Goal: Information Seeking & Learning: Learn about a topic

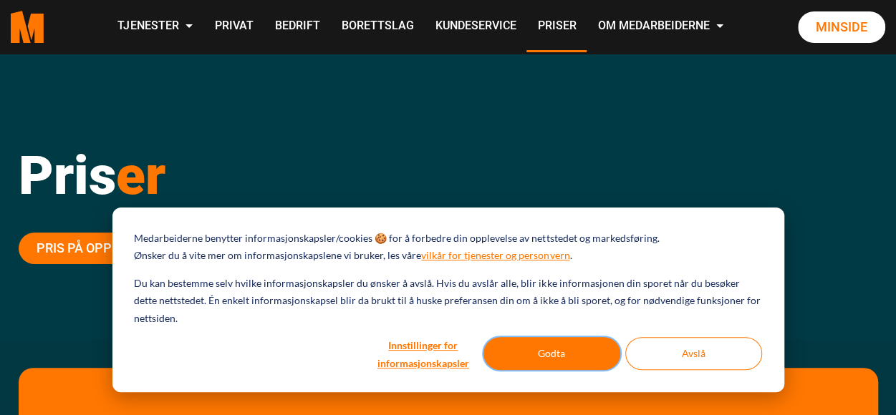
click at [507, 365] on button "Godta" at bounding box center [551, 353] width 137 height 33
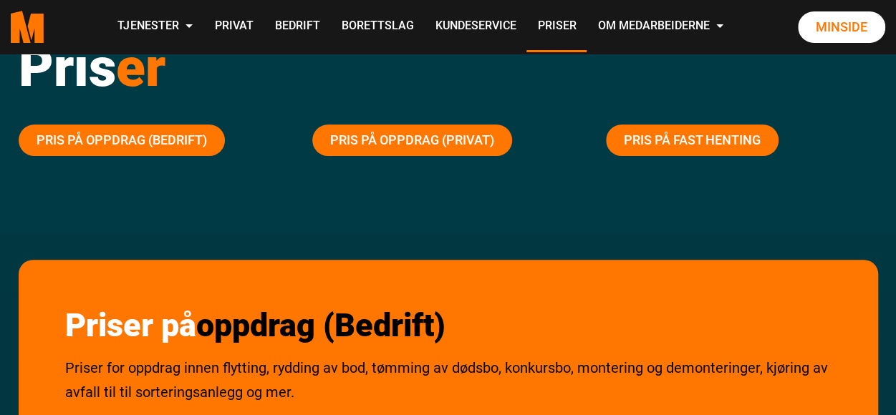
scroll to position [99, 0]
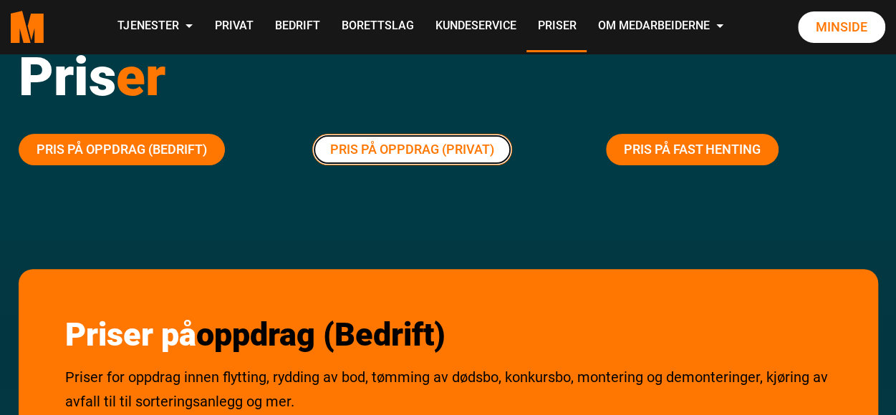
click at [412, 156] on link "Pris på oppdrag (Privat)" at bounding box center [412, 150] width 200 height 32
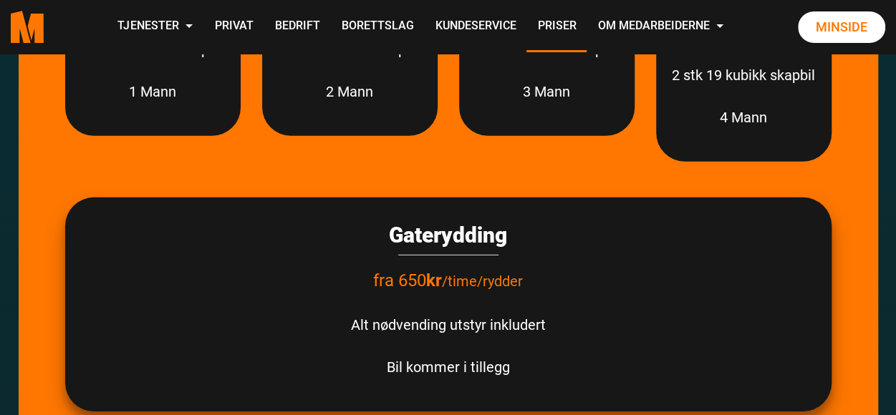
scroll to position [2080, 0]
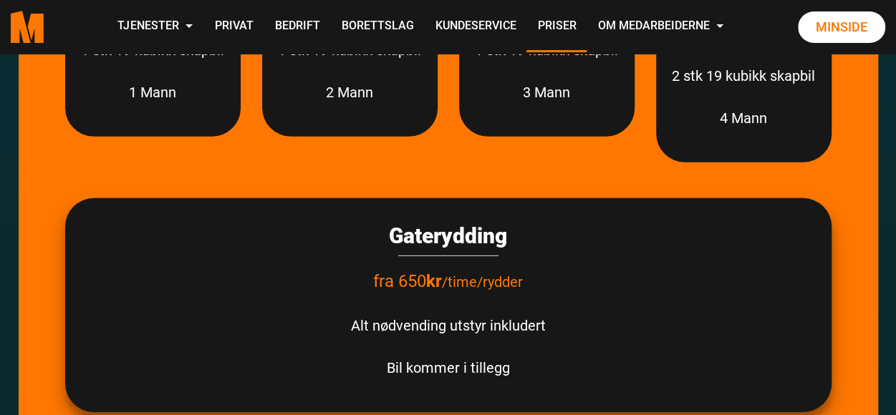
click at [490, 325] on p "Alt nødvending utstyr inkludert" at bounding box center [447, 326] width 737 height 24
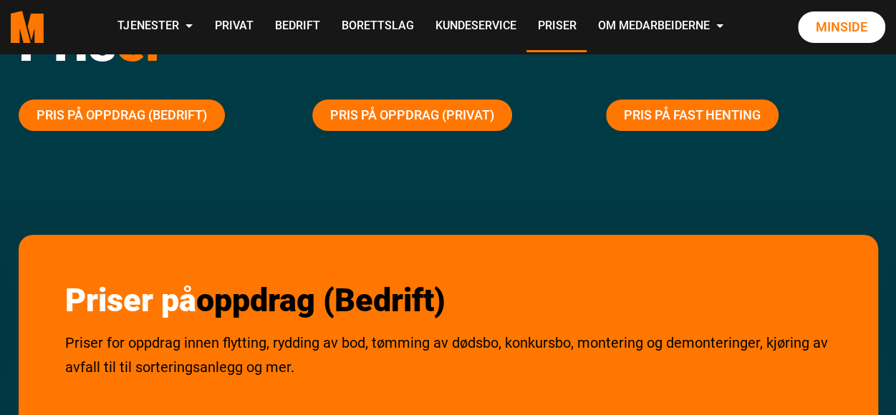
scroll to position [0, 0]
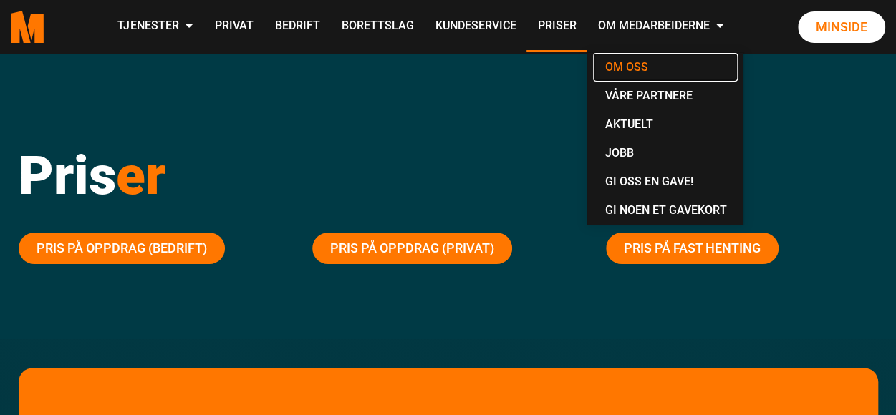
click at [624, 69] on link "Om oss" at bounding box center [665, 67] width 145 height 29
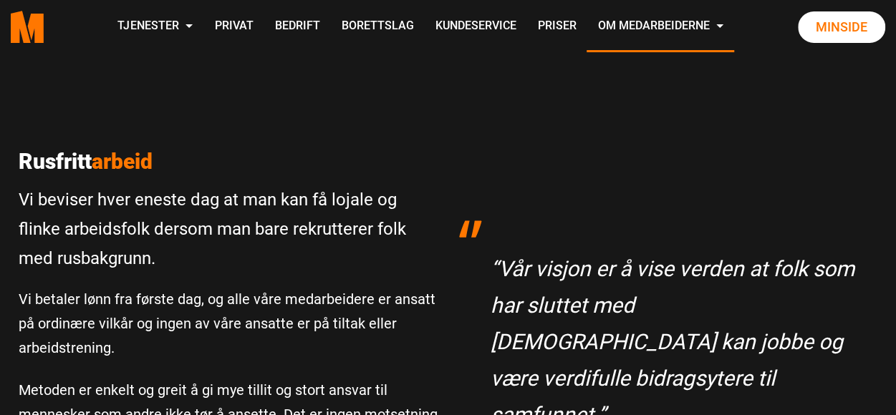
scroll to position [329, 0]
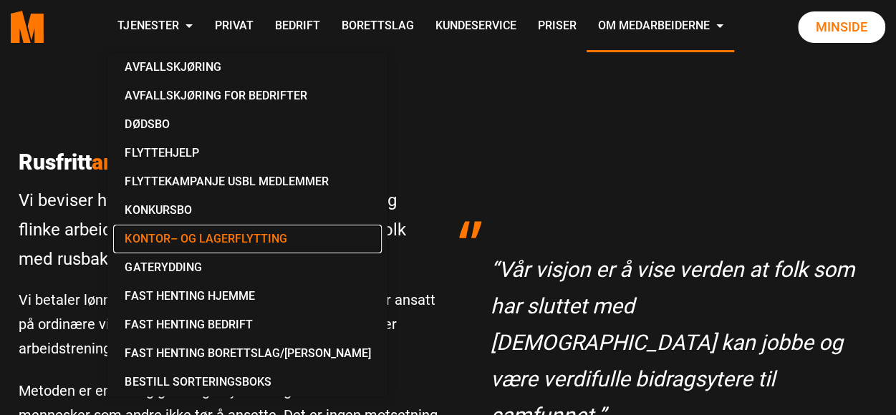
click at [185, 228] on link "Kontor– og lagerflytting" at bounding box center [247, 239] width 268 height 29
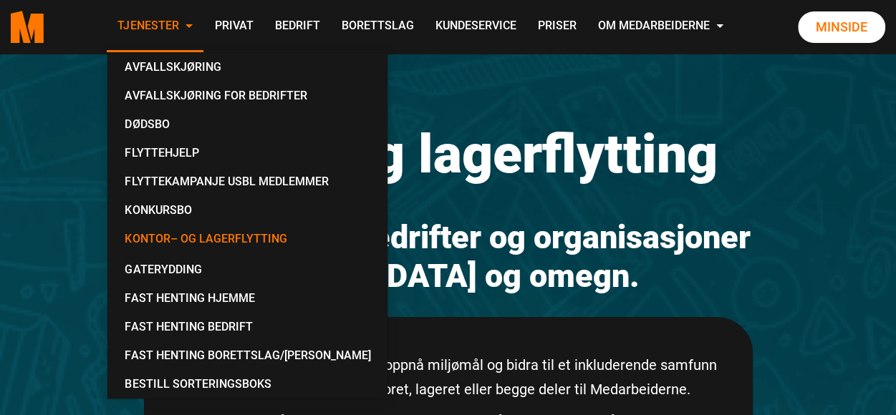
click at [160, 24] on link "Tjenester" at bounding box center [155, 26] width 97 height 51
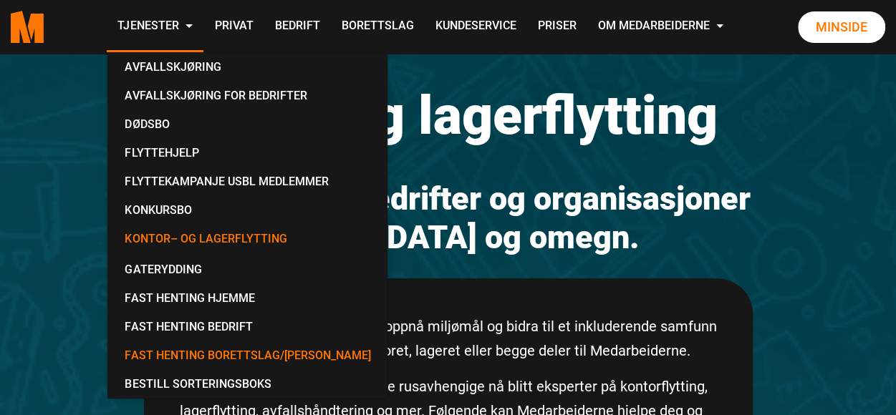
scroll to position [49, 0]
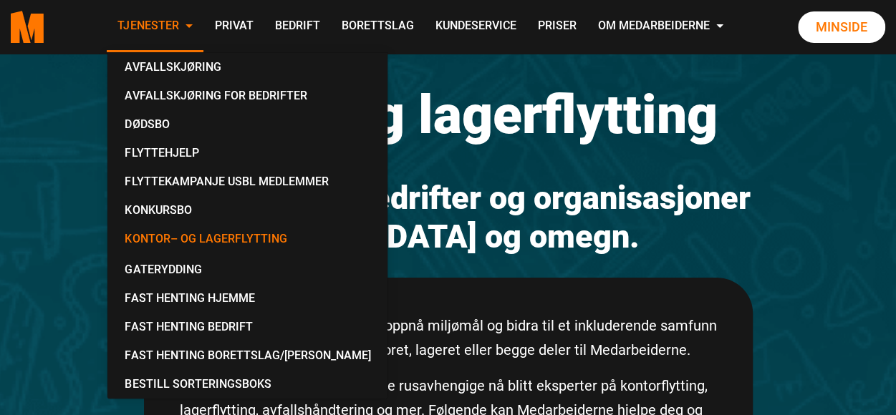
click at [162, 32] on link "Tjenester" at bounding box center [155, 26] width 97 height 51
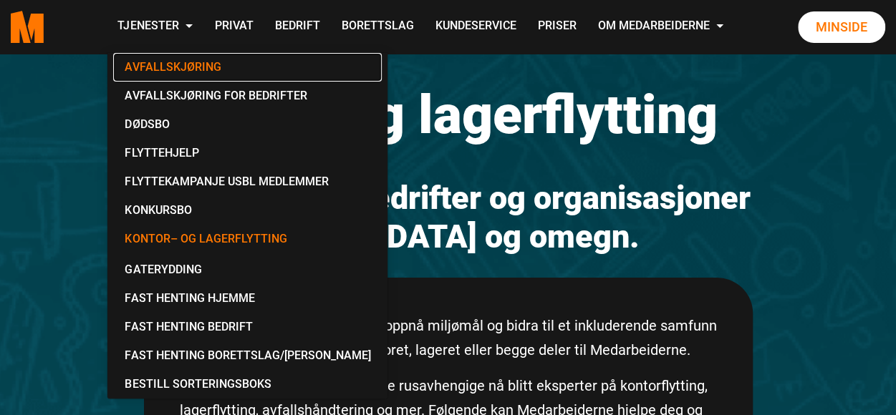
click at [148, 65] on link "Avfallskjøring" at bounding box center [247, 67] width 268 height 29
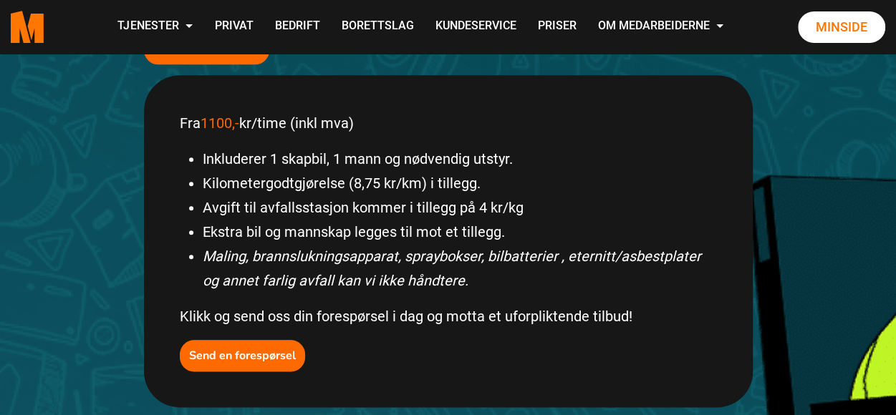
scroll to position [646, 0]
